Goal: Information Seeking & Learning: Understand process/instructions

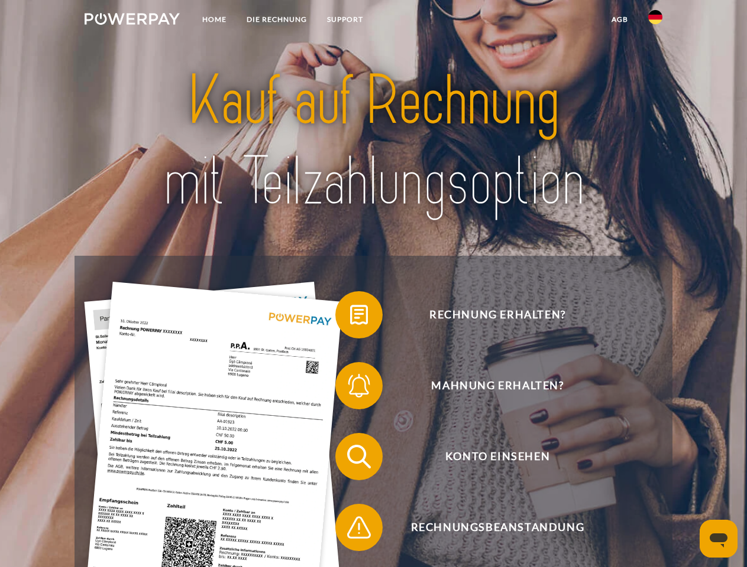
click at [132, 21] on img at bounding box center [132, 19] width 95 height 12
click at [655, 21] on img at bounding box center [655, 17] width 14 height 14
click at [619, 20] on link "agb" at bounding box center [619, 19] width 37 height 21
click at [350, 317] on span at bounding box center [340, 314] width 59 height 59
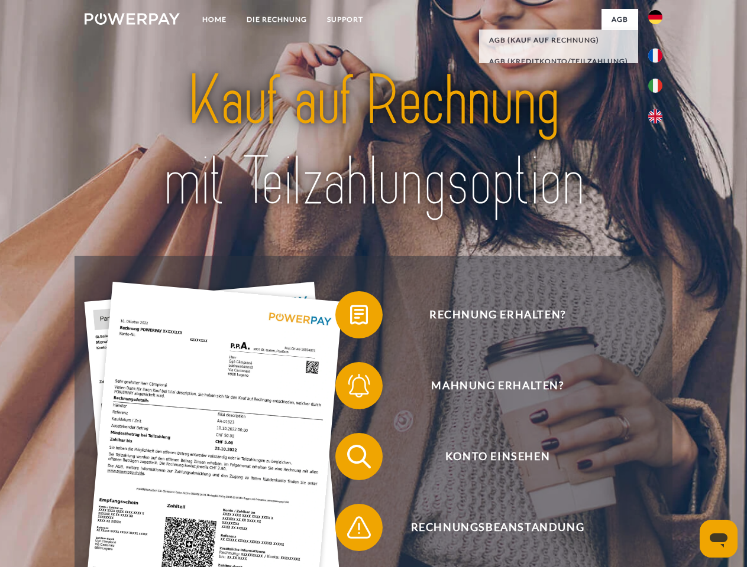
click at [350, 388] on span at bounding box center [340, 385] width 59 height 59
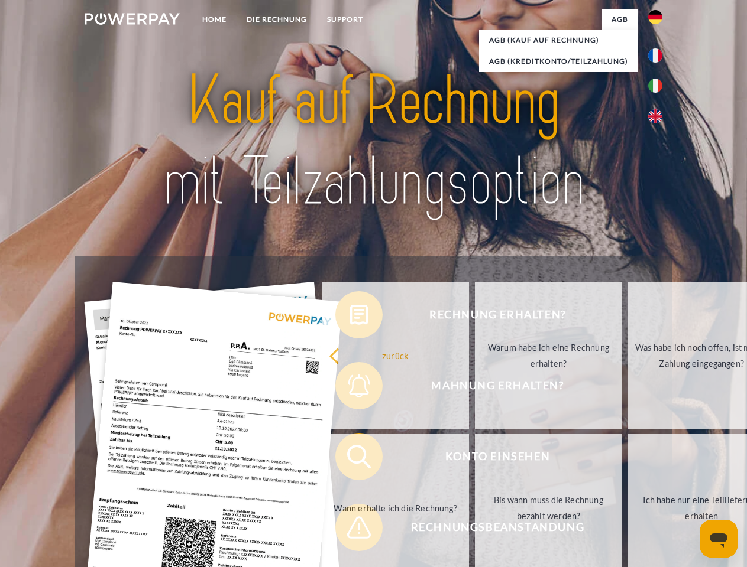
click at [475, 459] on link "Bis wann muss die Rechnung bezahlt werden?" at bounding box center [548, 508] width 147 height 148
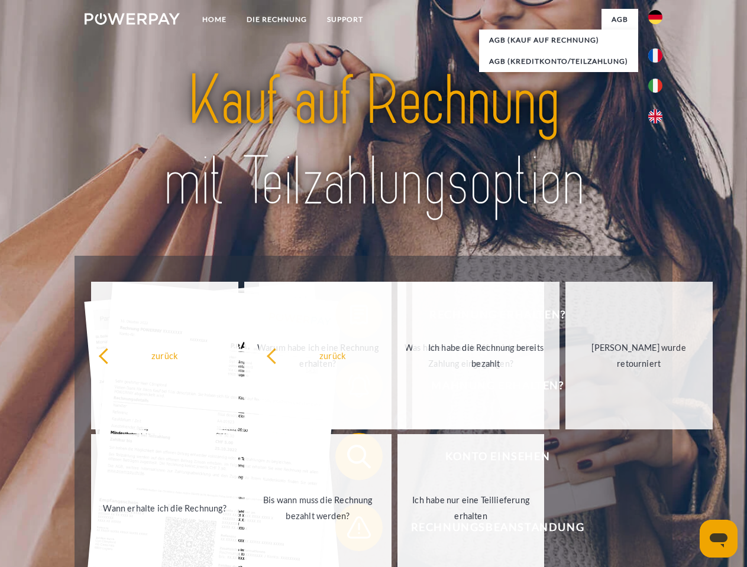
click at [350, 530] on span at bounding box center [340, 527] width 59 height 59
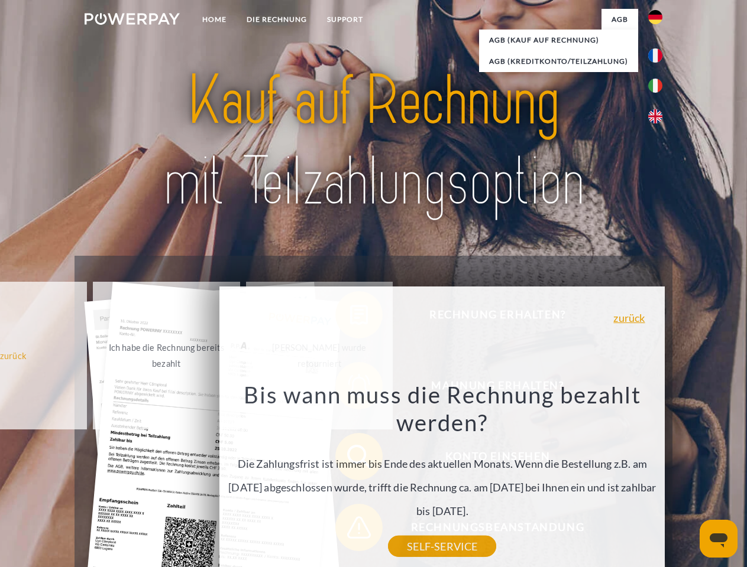
click at [718, 539] on icon "Messaging-Fenster öffnen" at bounding box center [718, 541] width 18 height 14
